Goal: Book appointment/travel/reservation

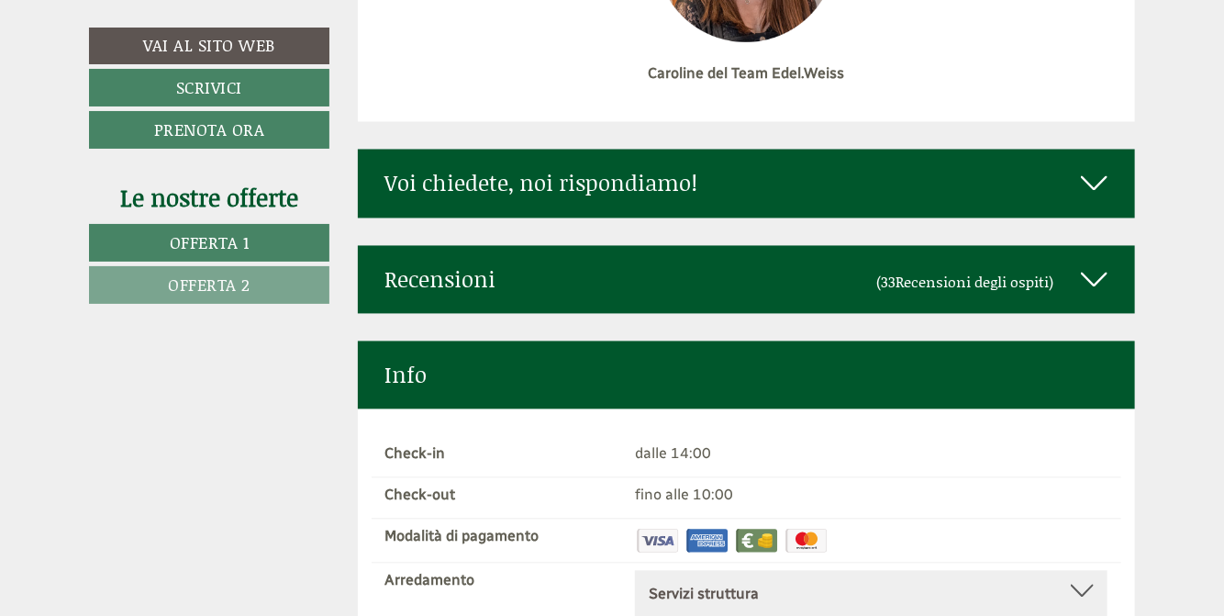
scroll to position [7541, 0]
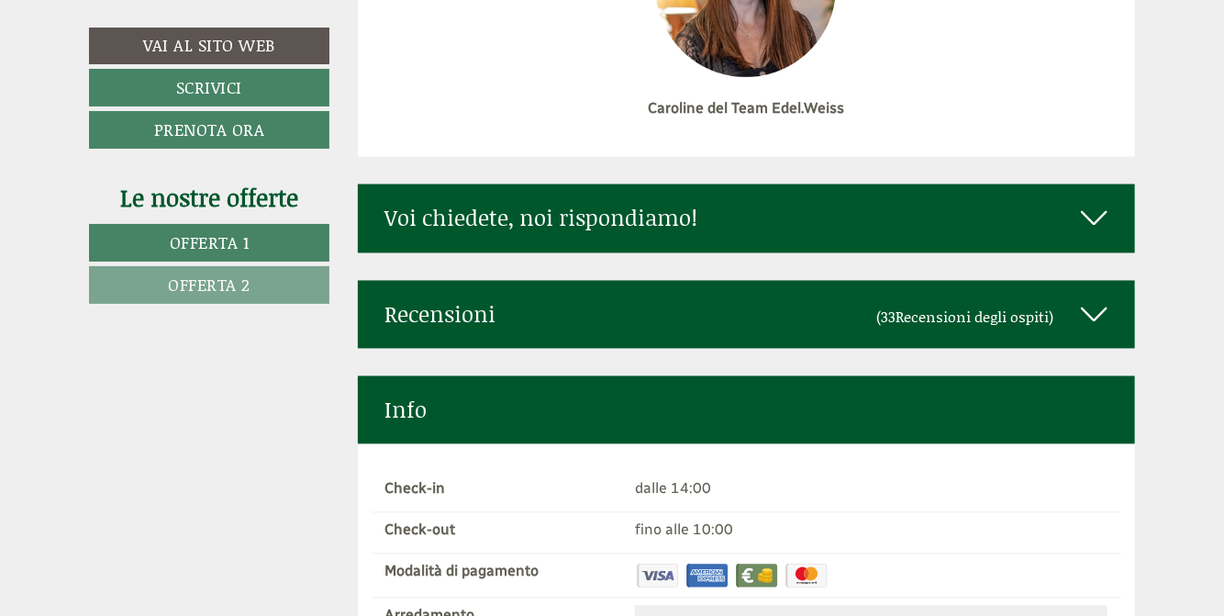
click at [1093, 203] on icon at bounding box center [1094, 218] width 27 height 31
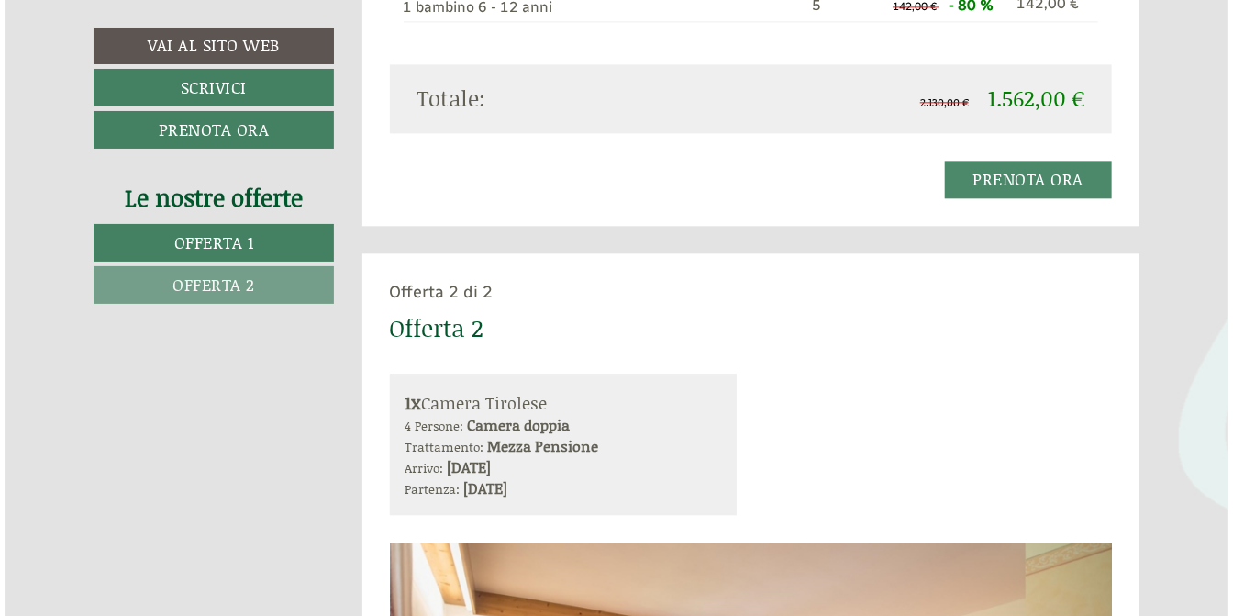
scroll to position [1761, 0]
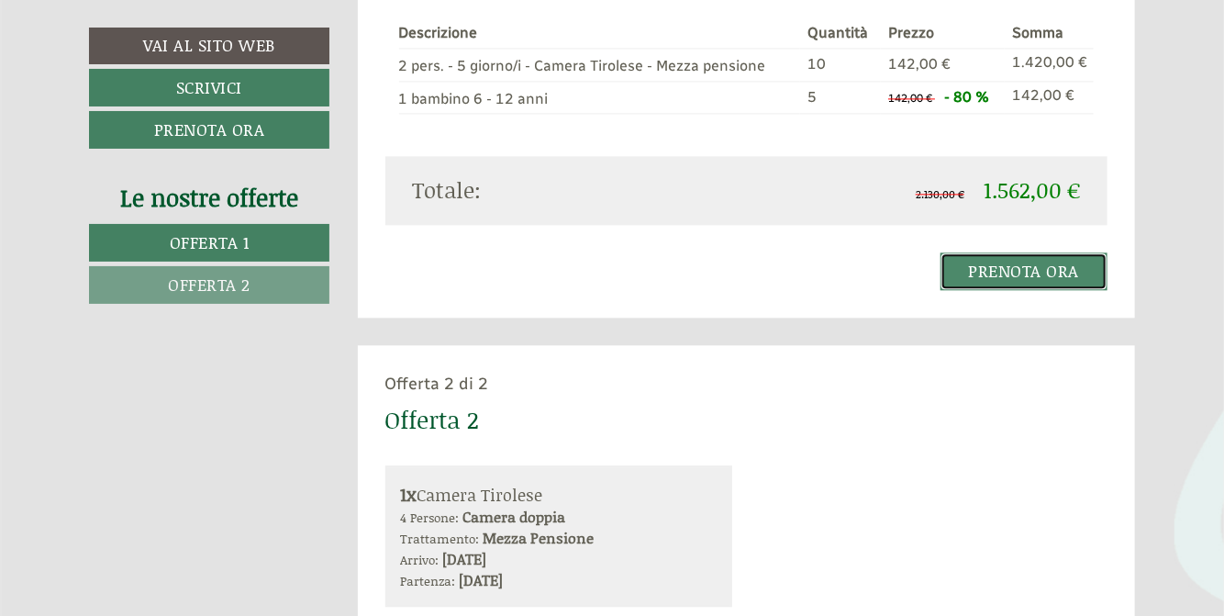
click at [1003, 259] on link "Prenota ora" at bounding box center [1024, 271] width 168 height 38
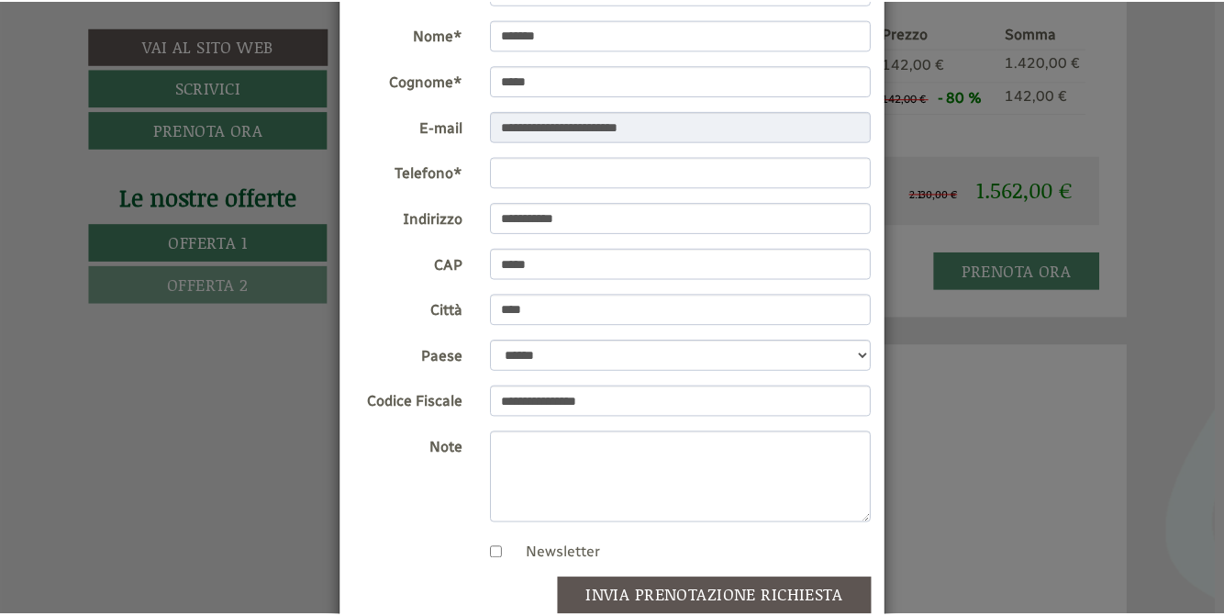
scroll to position [0, 0]
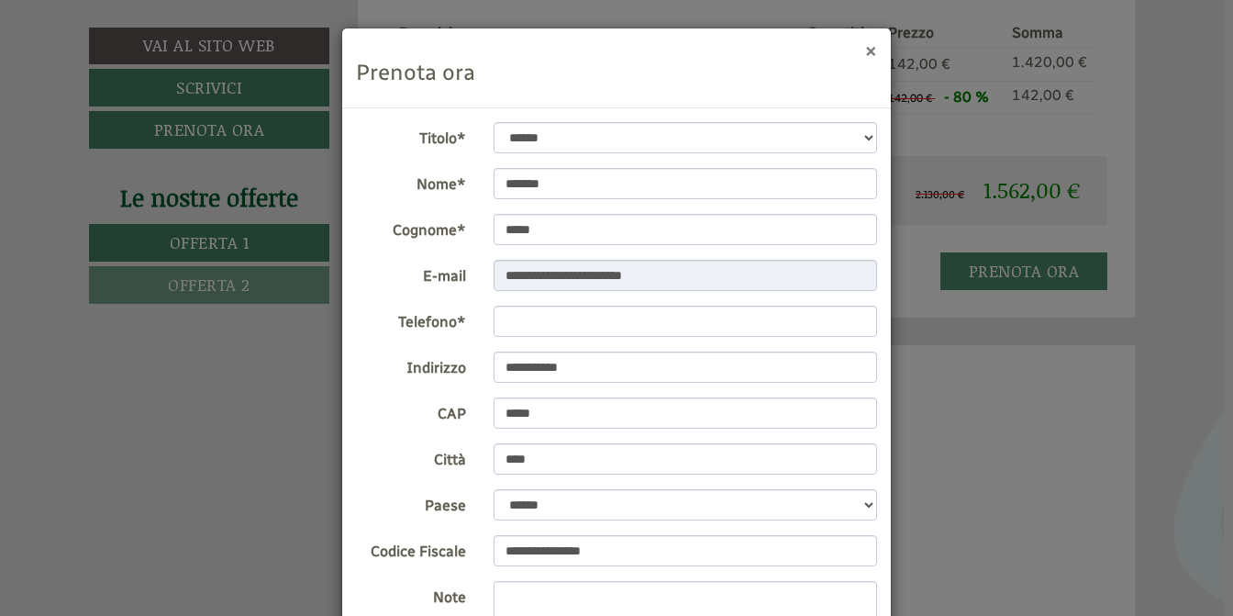
click at [865, 47] on button "×" at bounding box center [871, 49] width 12 height 19
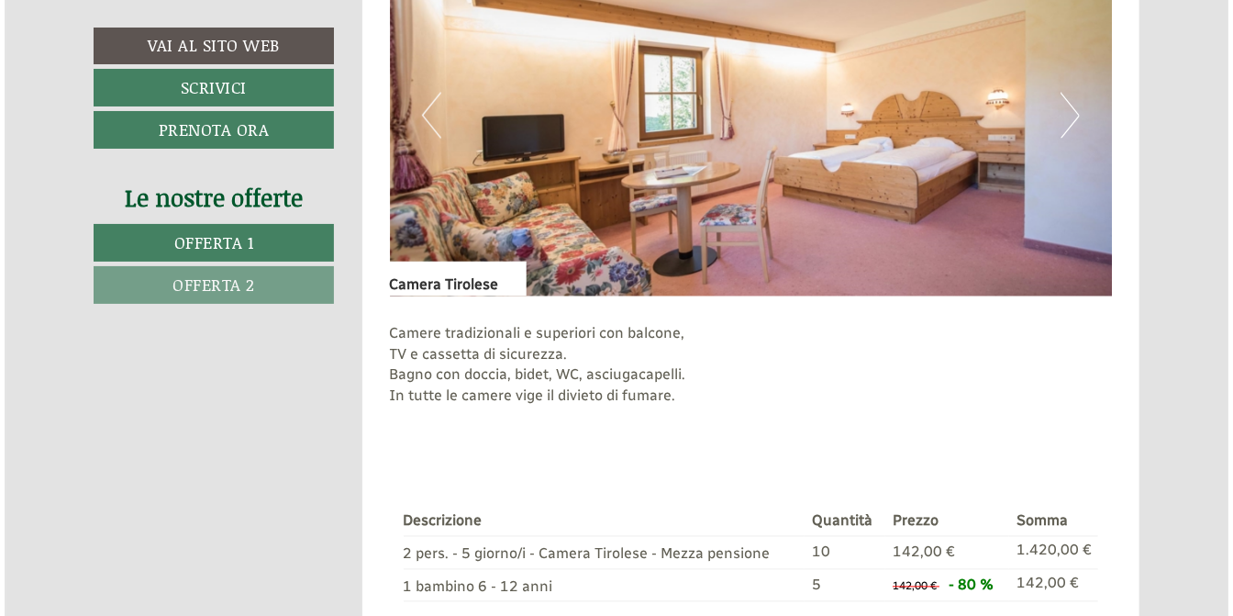
scroll to position [1468, 0]
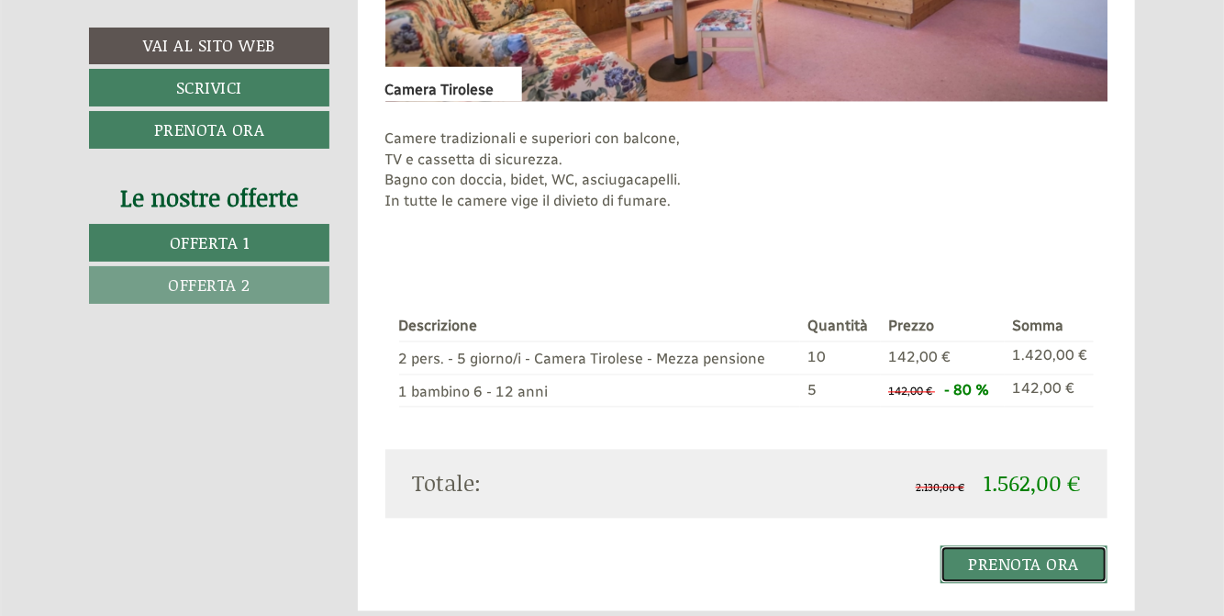
click at [1009, 557] on link "Prenota ora" at bounding box center [1024, 565] width 168 height 38
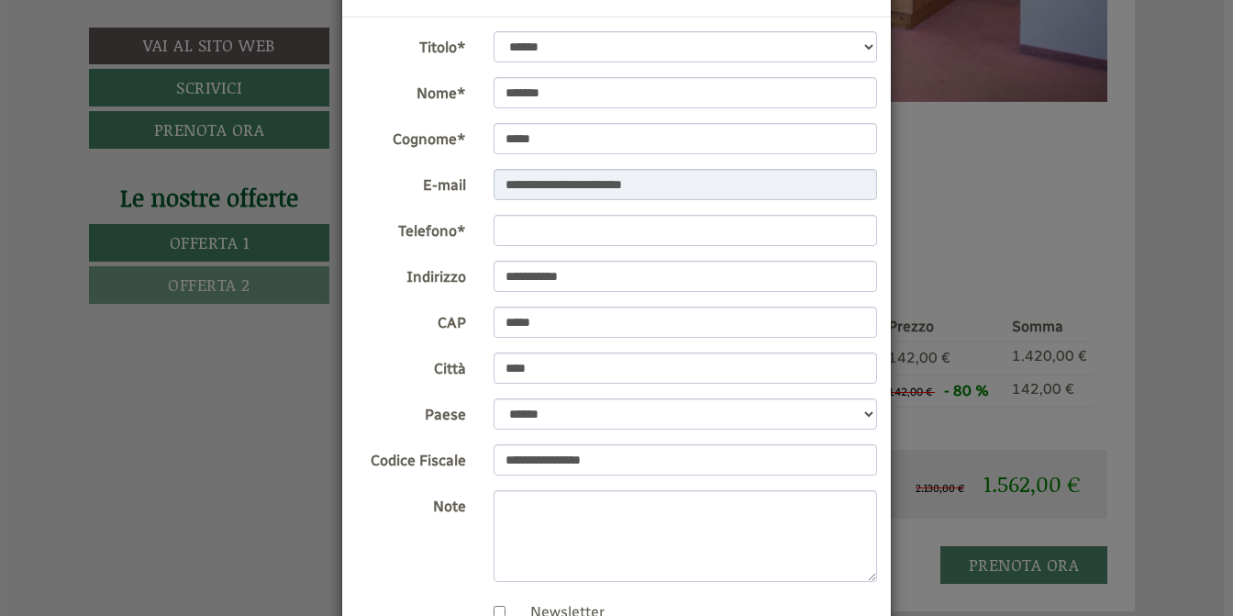
scroll to position [92, 0]
click at [507, 228] on input "Telefono*" at bounding box center [686, 229] width 384 height 31
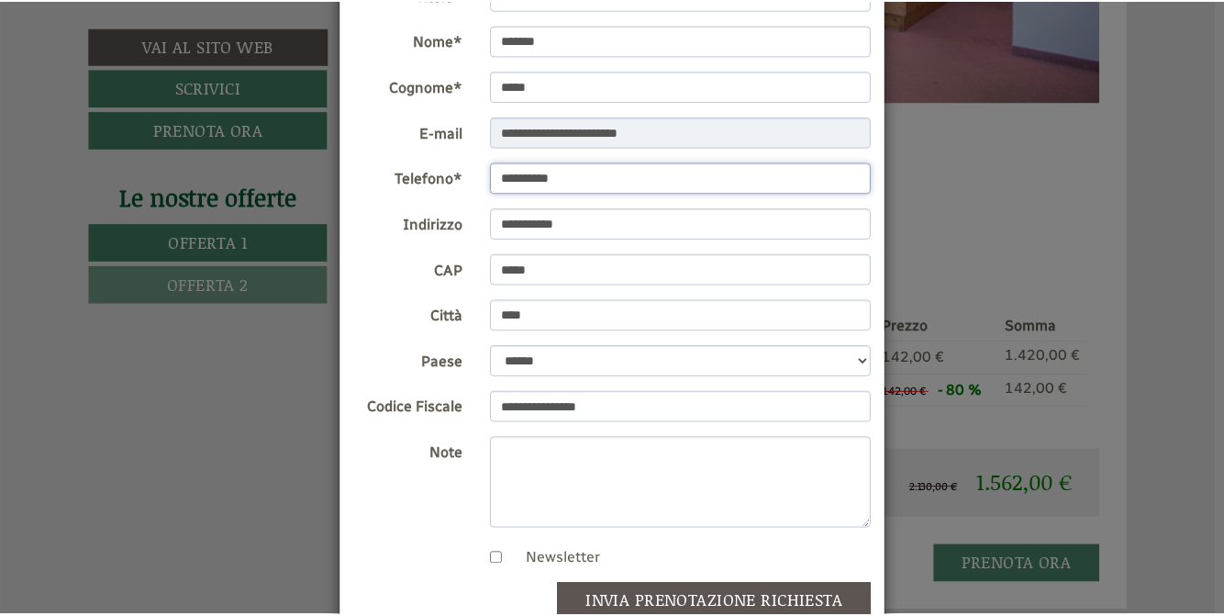
scroll to position [266, 0]
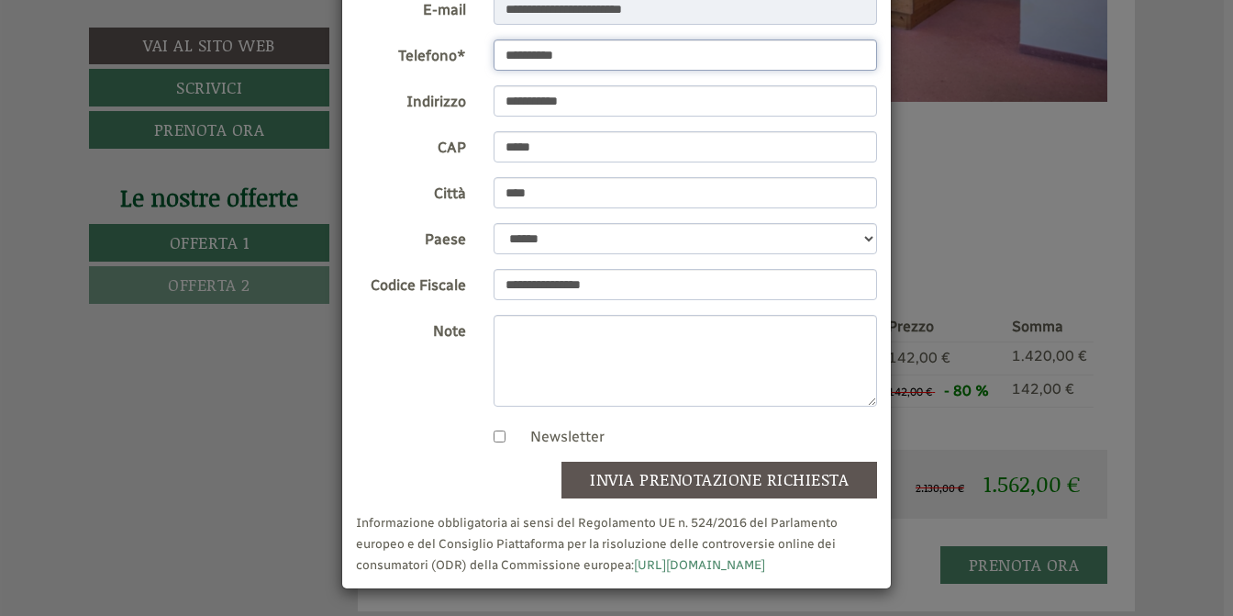
type input "**********"
click at [961, 227] on div "**********" at bounding box center [616, 308] width 1233 height 616
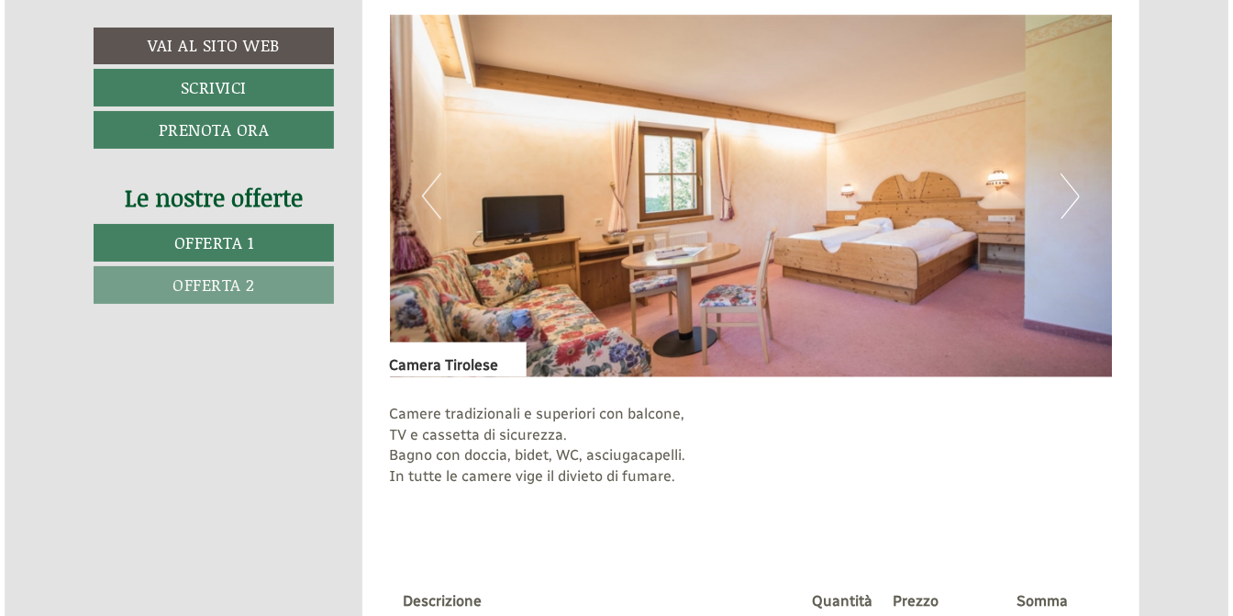
scroll to position [1651, 0]
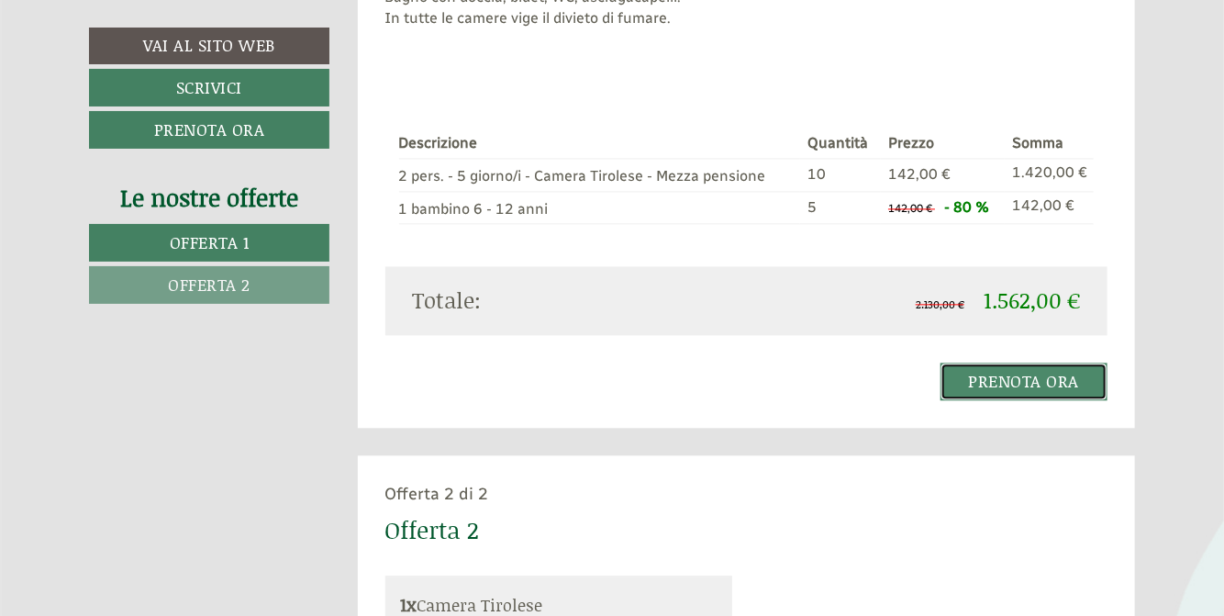
click at [1008, 381] on link "Prenota ora" at bounding box center [1024, 381] width 168 height 38
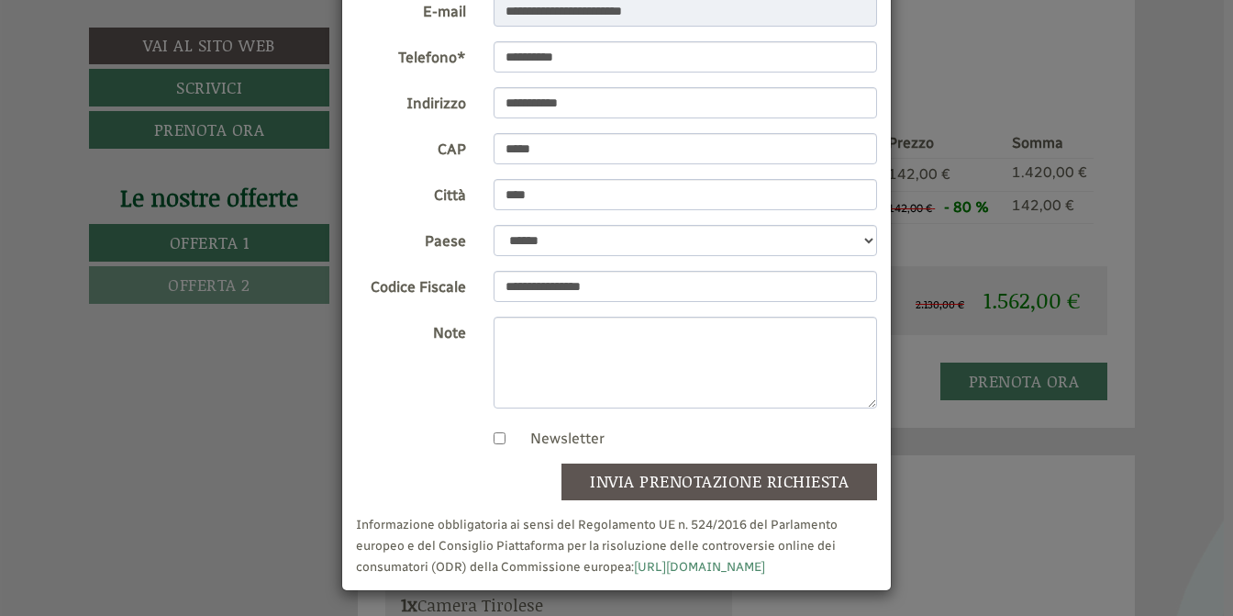
scroll to position [266, 0]
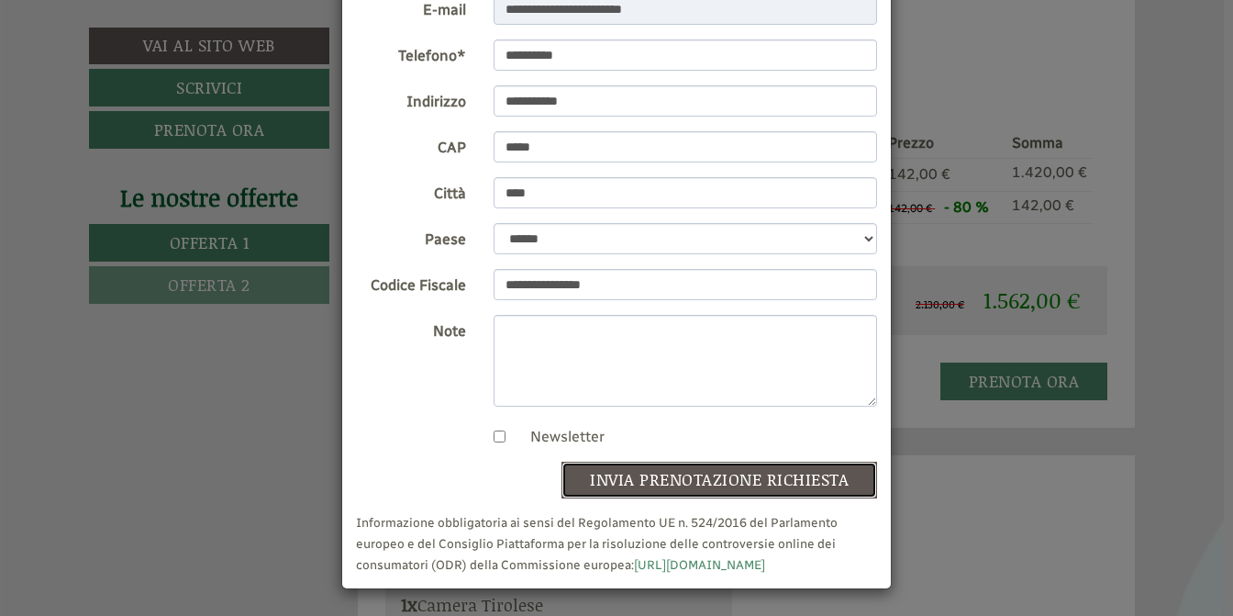
click at [664, 480] on button "invia prenotazione richiesta" at bounding box center [719, 479] width 316 height 37
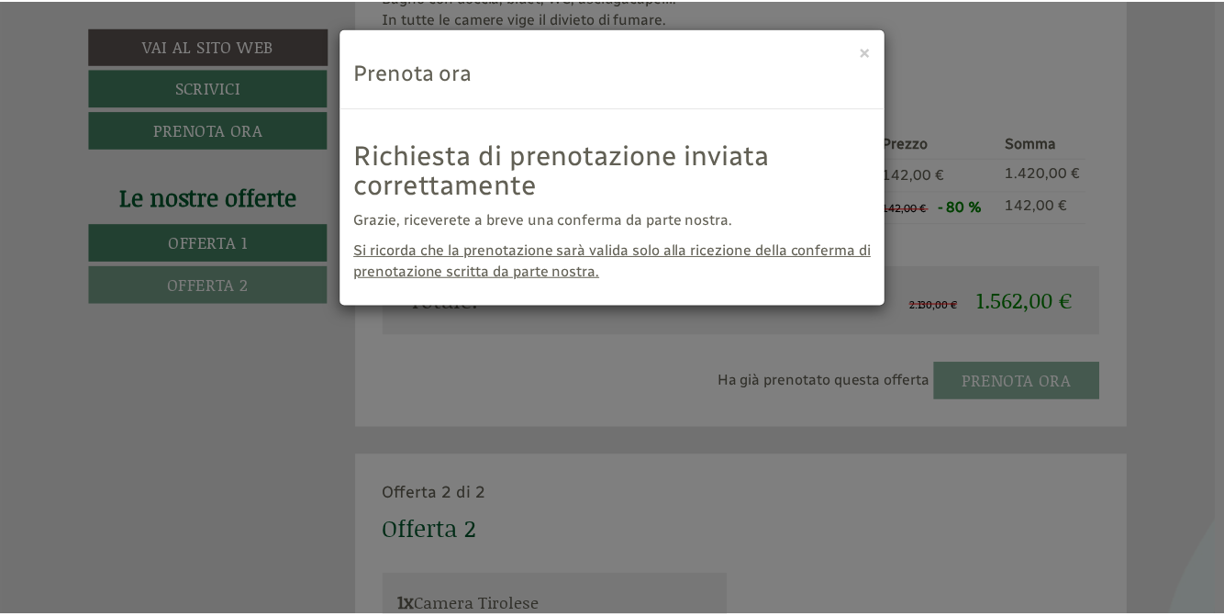
scroll to position [0, 0]
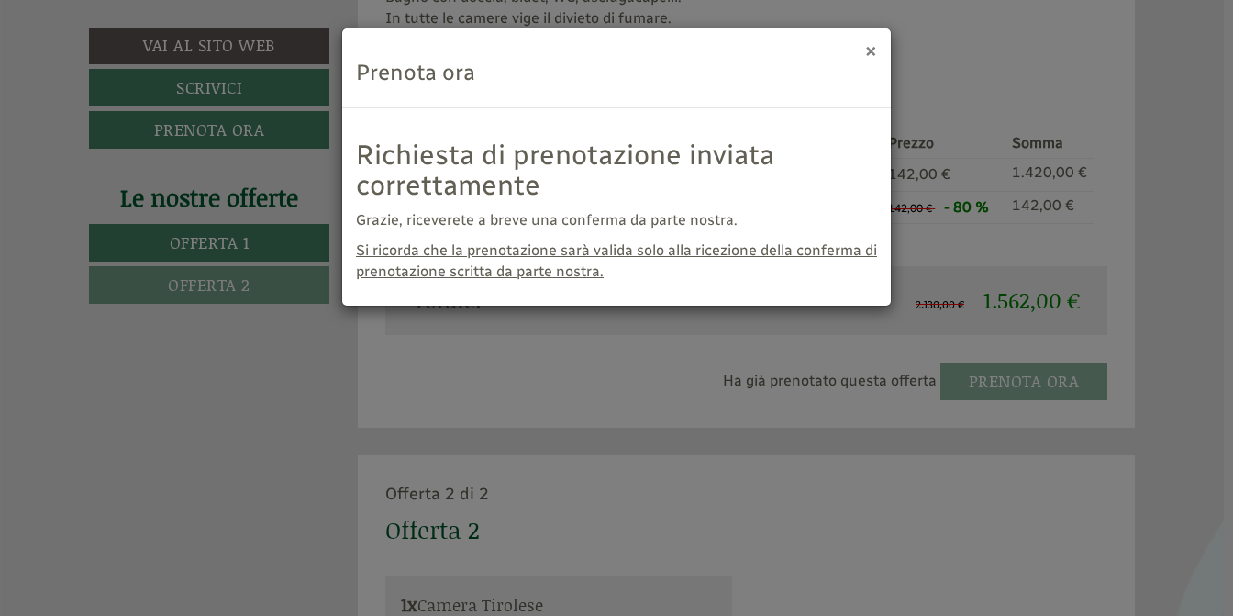
click at [870, 50] on button "×" at bounding box center [871, 49] width 12 height 19
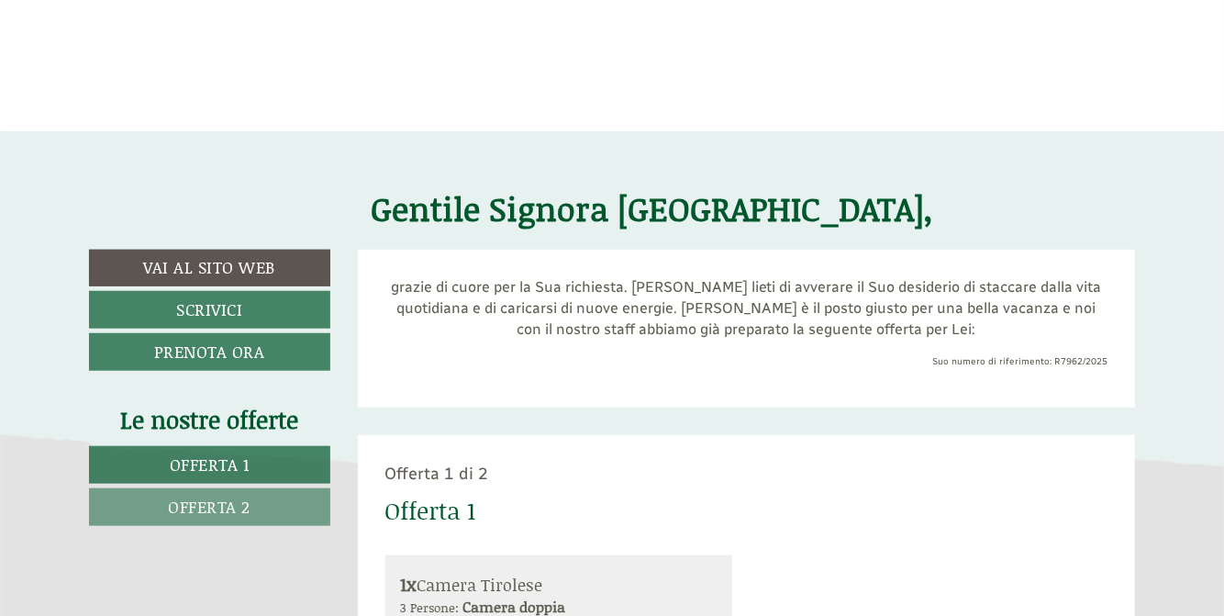
scroll to position [642, 0]
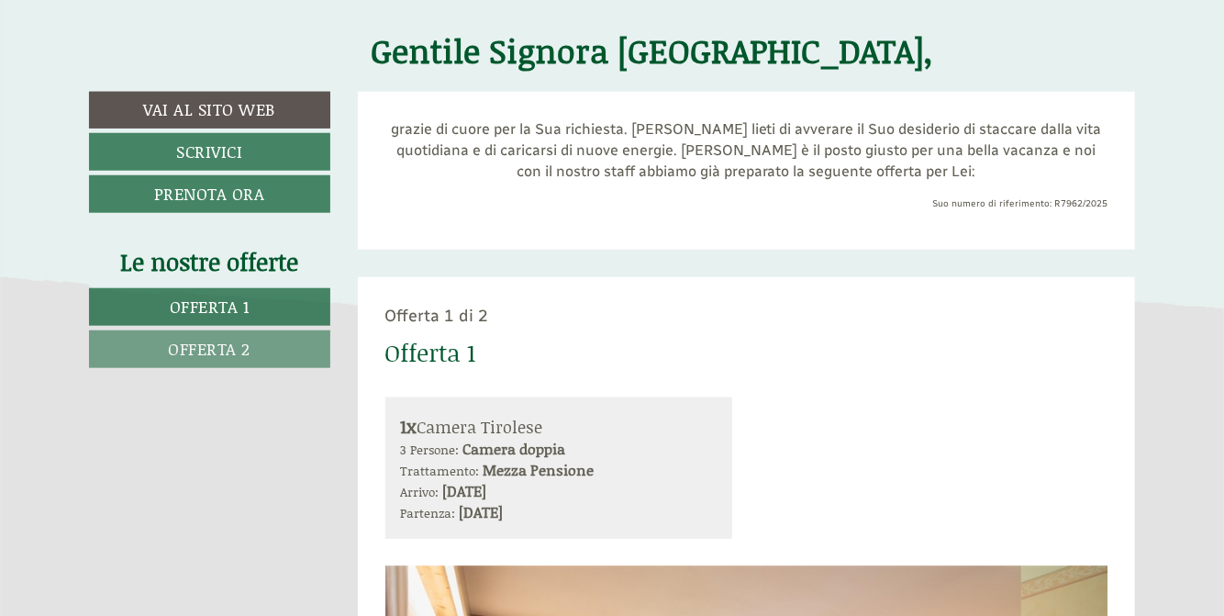
click at [236, 304] on span "Offerta 1" at bounding box center [210, 306] width 80 height 24
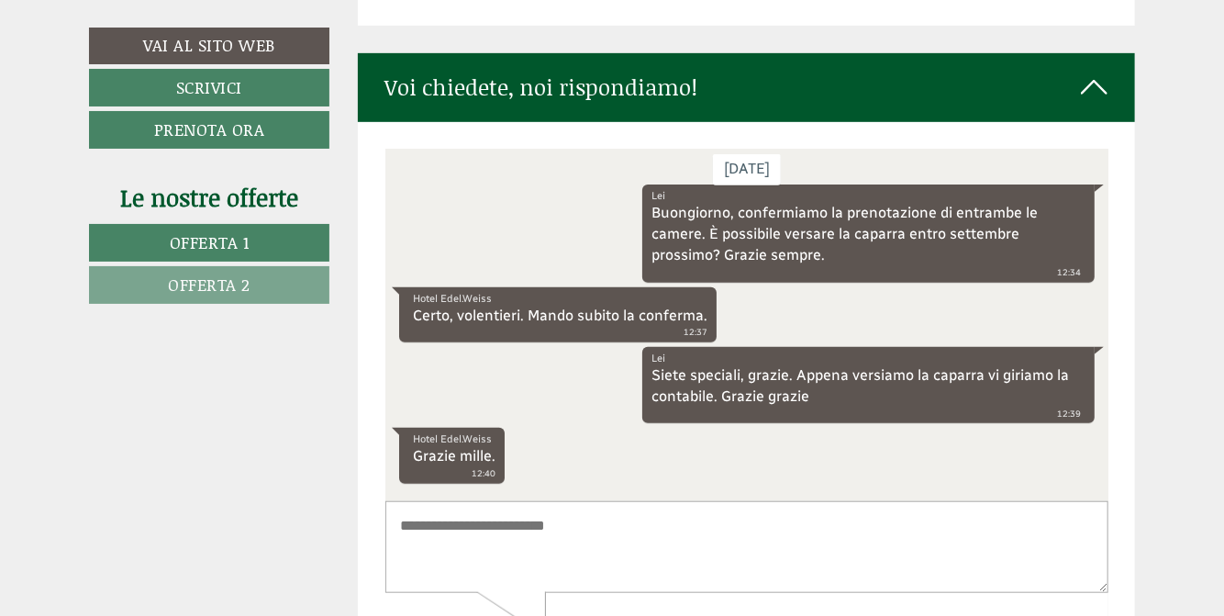
scroll to position [6791, 0]
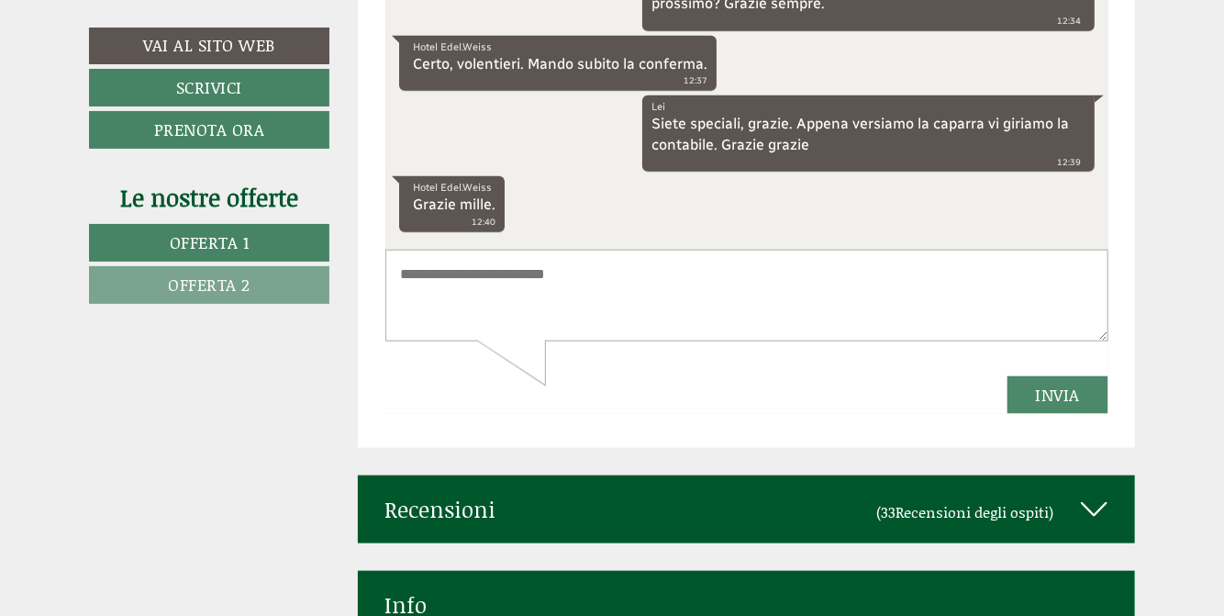
click at [473, 299] on textarea at bounding box center [745, 296] width 723 height 93
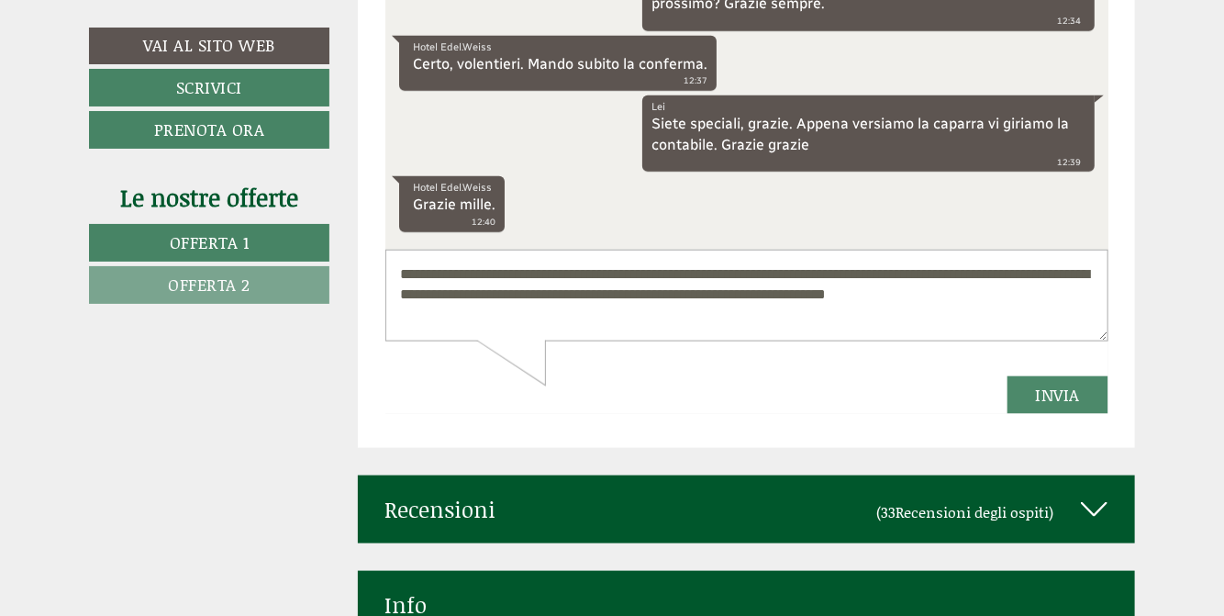
type textarea "**********"
click at [1050, 393] on button "Invia" at bounding box center [1057, 395] width 102 height 38
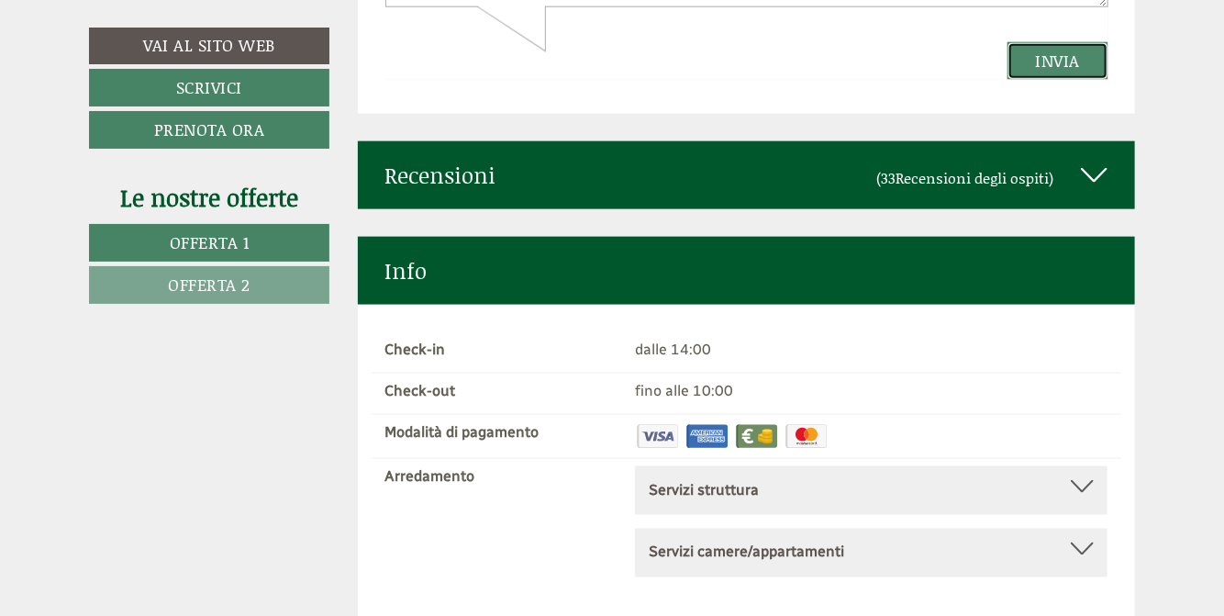
scroll to position [6620, 0]
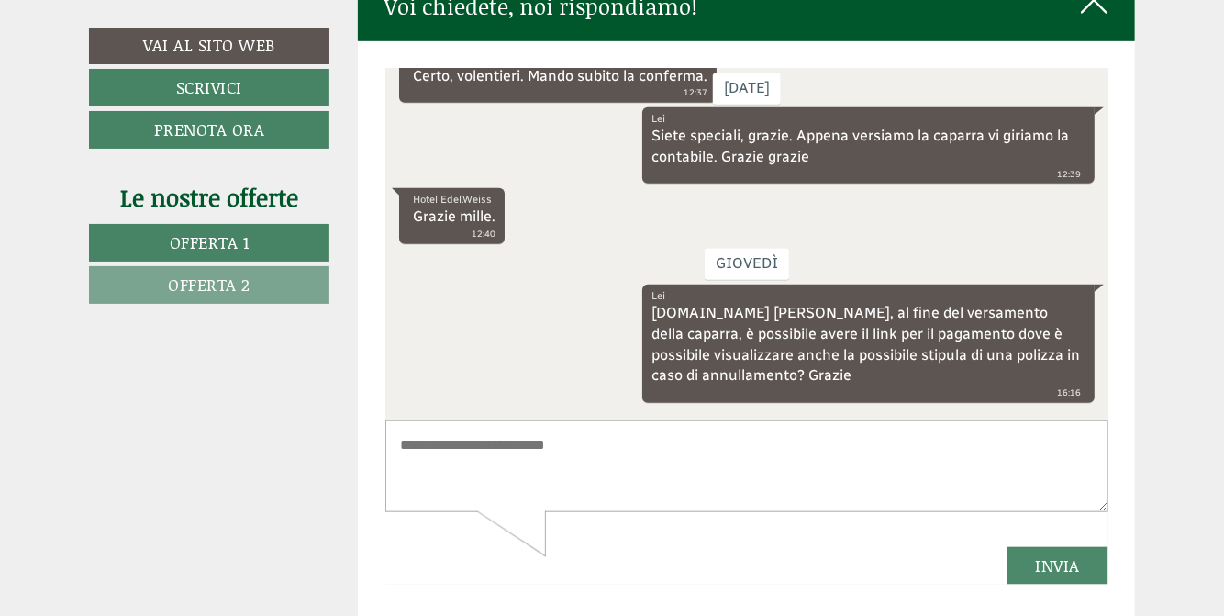
click at [650, 482] on textarea at bounding box center [745, 465] width 723 height 93
type textarea "**********"
click at [1047, 570] on button "Invia" at bounding box center [1057, 565] width 102 height 38
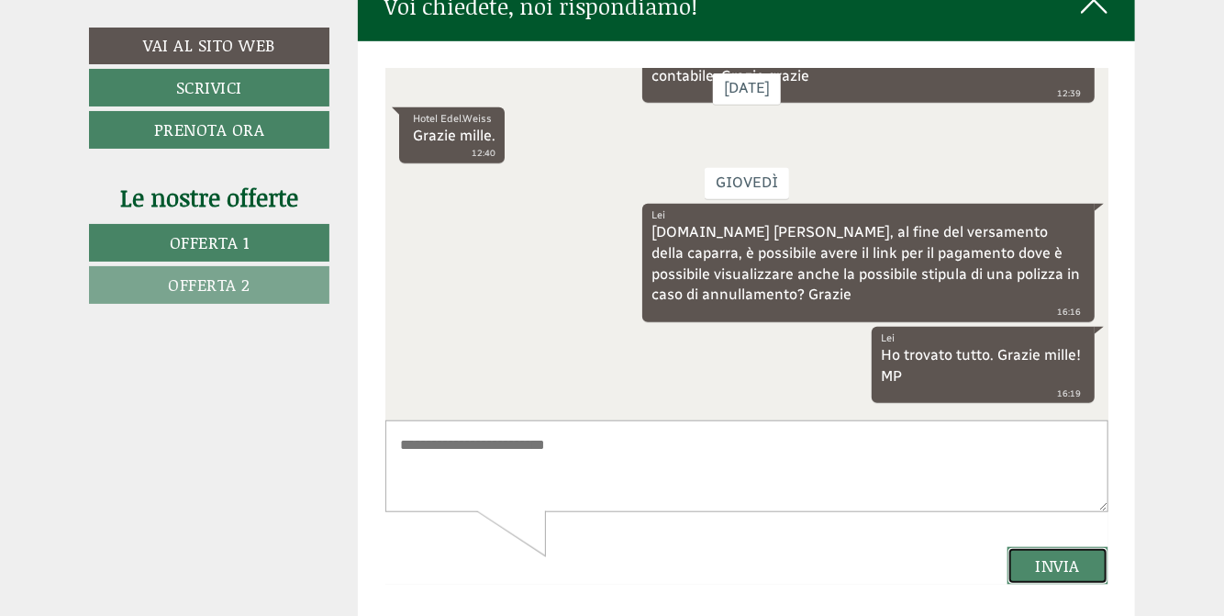
scroll to position [7079, 0]
